Goal: Transaction & Acquisition: Purchase product/service

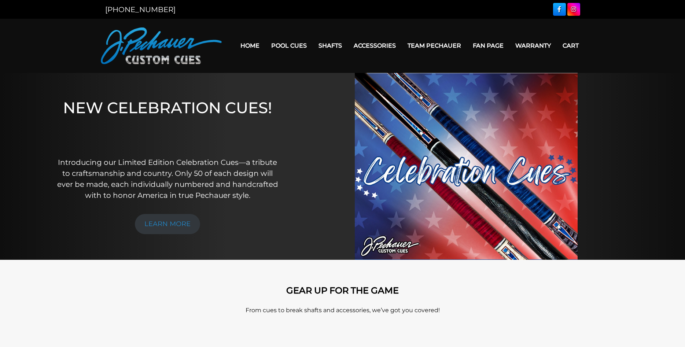
click at [320, 45] on link "Shafts" at bounding box center [330, 45] width 35 height 19
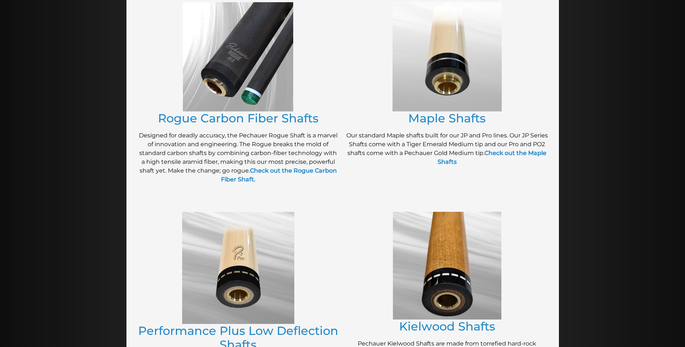
scroll to position [150, 0]
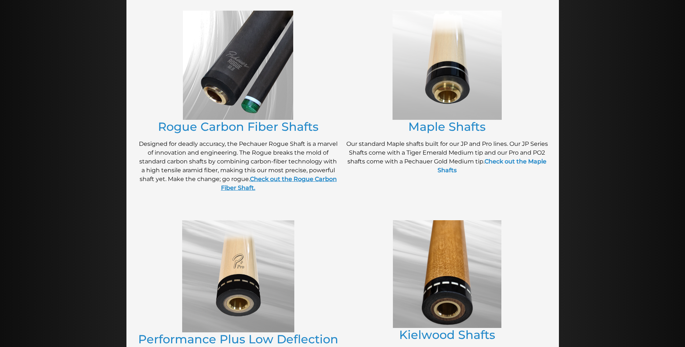
click at [308, 179] on strong "Check out the Rogue Carbon Fiber Shaft." at bounding box center [279, 184] width 116 height 16
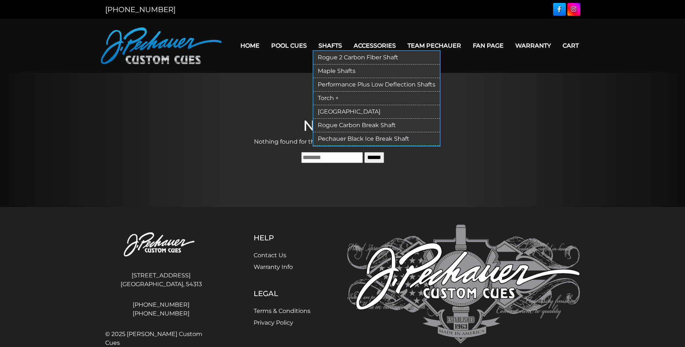
click at [321, 56] on link "Rogue 2 Carbon Fiber Shaft" at bounding box center [376, 58] width 126 height 14
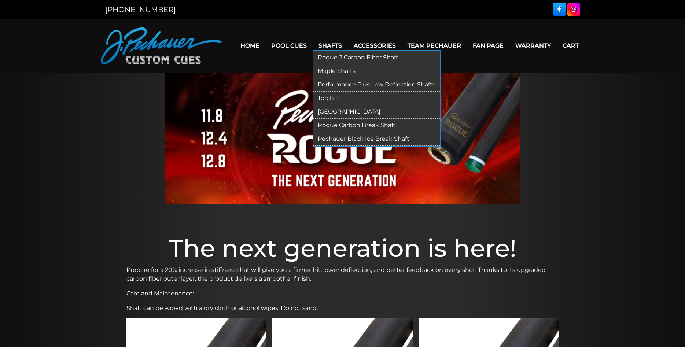
click at [332, 83] on link "Performance Plus Low Deflection Shafts" at bounding box center [376, 85] width 126 height 14
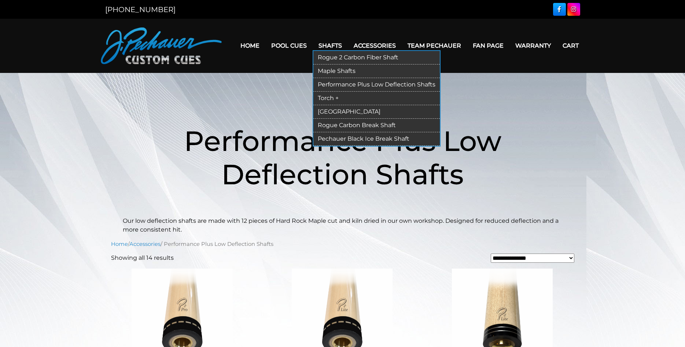
click at [332, 113] on link "[GEOGRAPHIC_DATA]" at bounding box center [376, 112] width 126 height 14
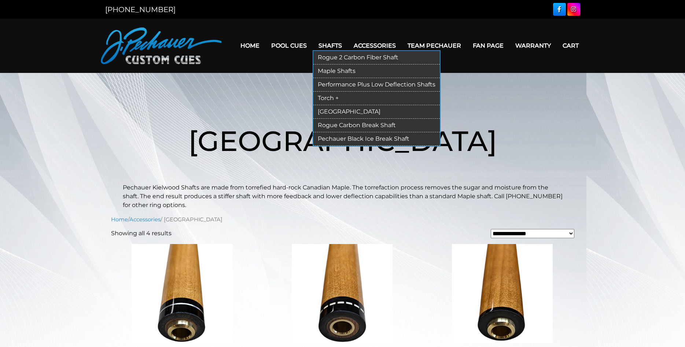
click at [324, 99] on link "Torch +" at bounding box center [376, 99] width 126 height 14
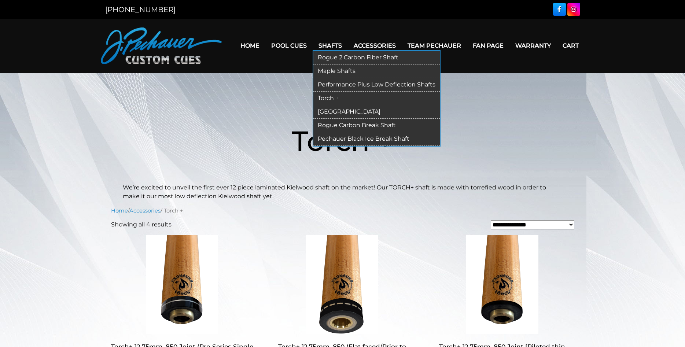
click at [332, 70] on link "Maple Shafts" at bounding box center [376, 72] width 126 height 14
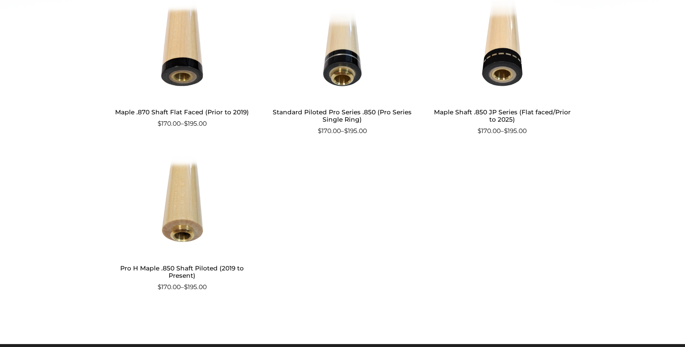
scroll to position [337, 0]
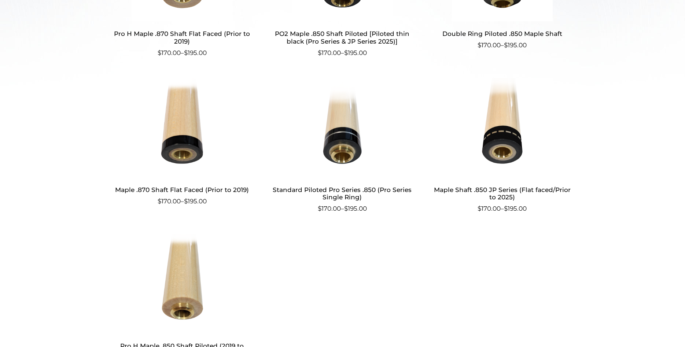
click at [345, 137] on img at bounding box center [342, 127] width 143 height 99
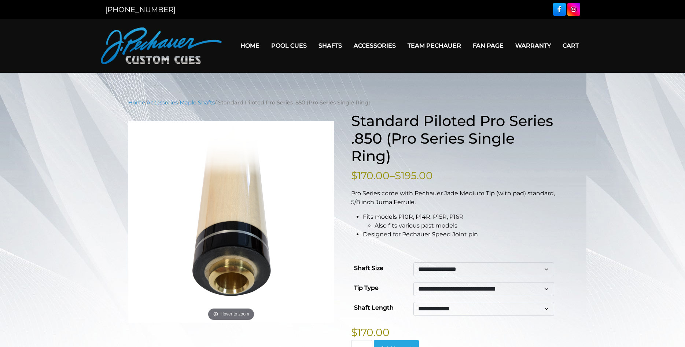
click at [291, 47] on link "Pool Cues" at bounding box center [288, 45] width 47 height 19
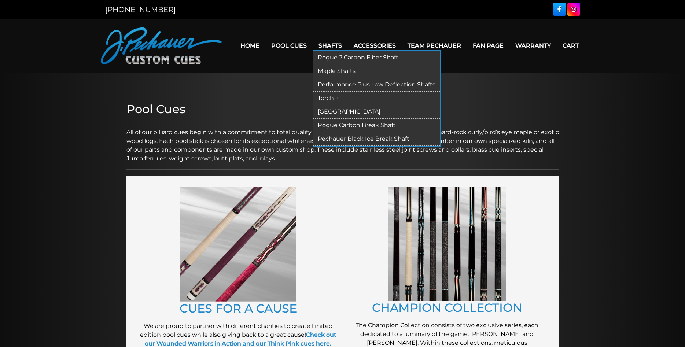
click at [324, 47] on link "Shafts" at bounding box center [330, 45] width 35 height 19
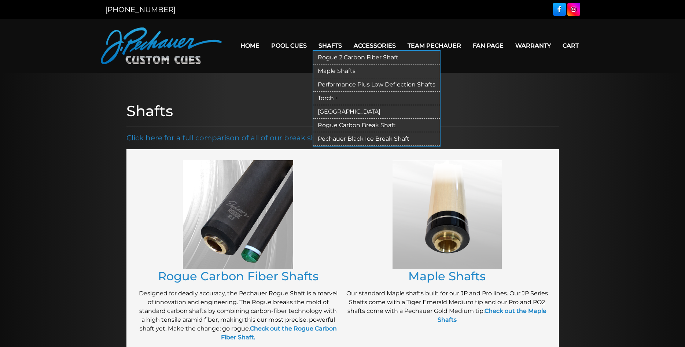
click at [321, 45] on link "Shafts" at bounding box center [330, 45] width 35 height 19
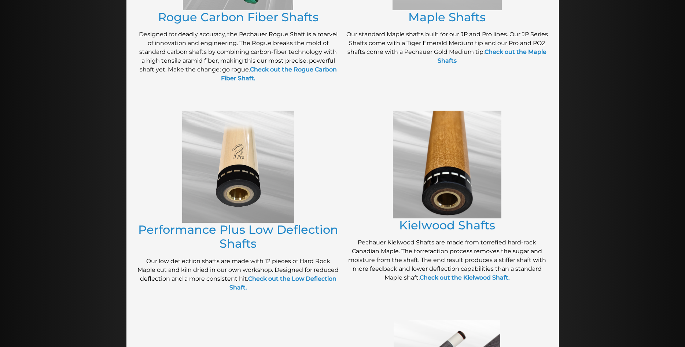
scroll to position [262, 0]
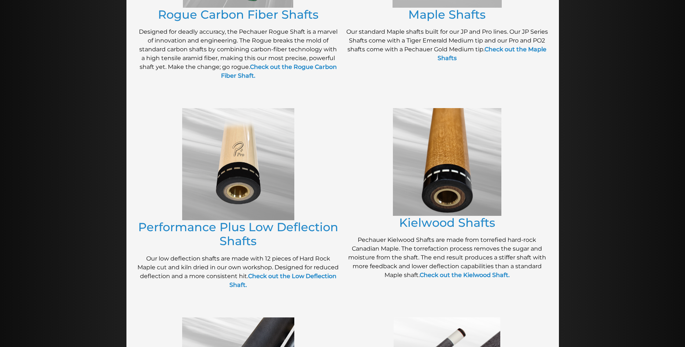
click at [257, 170] on img at bounding box center [238, 164] width 112 height 112
click at [254, 230] on link "Performance Plus Low Deflection Shafts" at bounding box center [238, 234] width 200 height 28
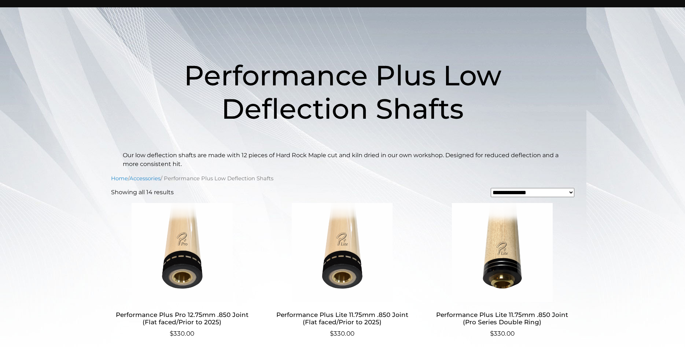
scroll to position [150, 0]
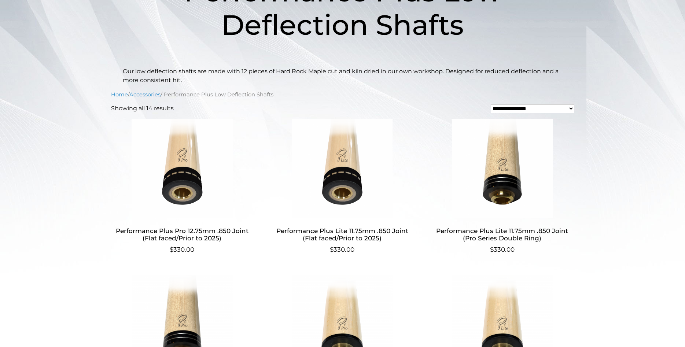
click at [348, 190] on img at bounding box center [342, 168] width 143 height 99
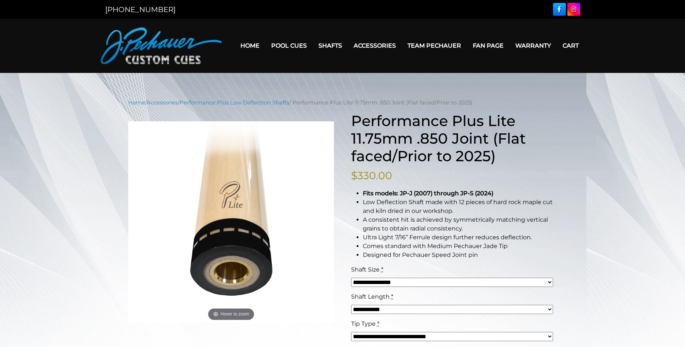
click at [351, 278] on select "**********" at bounding box center [452, 282] width 202 height 9
